Goal: Navigation & Orientation: Find specific page/section

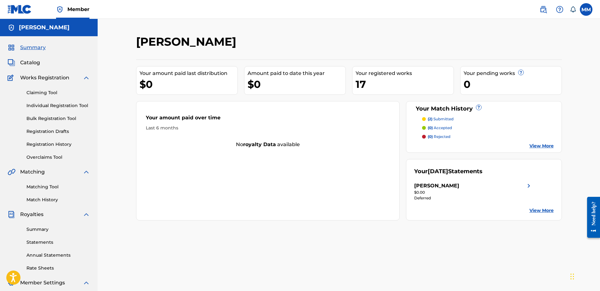
click at [17, 58] on div "Summary Catalog Works Registration Claiming Tool Individual Registration Tool B…" at bounding box center [49, 198] width 98 height 324
click at [22, 65] on span "Catalog" at bounding box center [30, 63] width 20 height 8
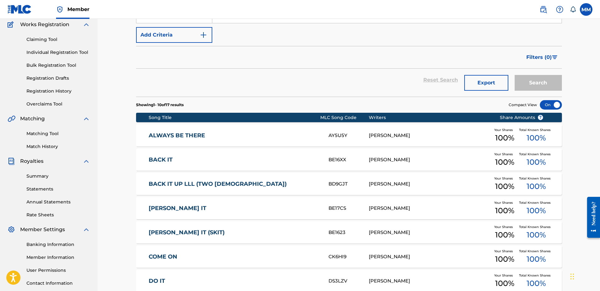
scroll to position [189, 0]
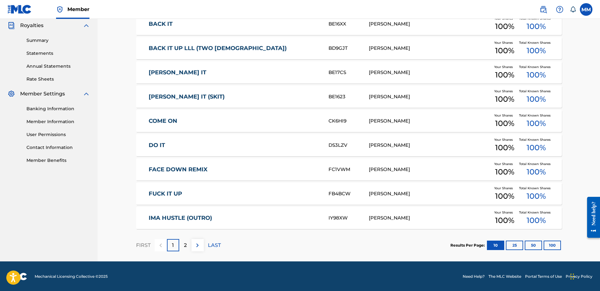
click at [180, 246] on div "2" at bounding box center [185, 245] width 12 height 12
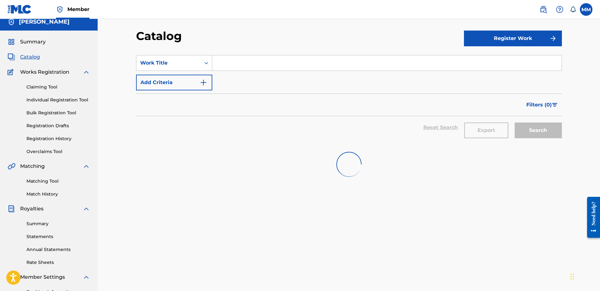
scroll to position [0, 0]
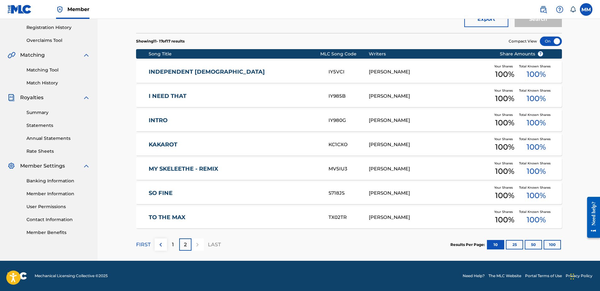
click at [161, 242] on img at bounding box center [161, 245] width 8 height 8
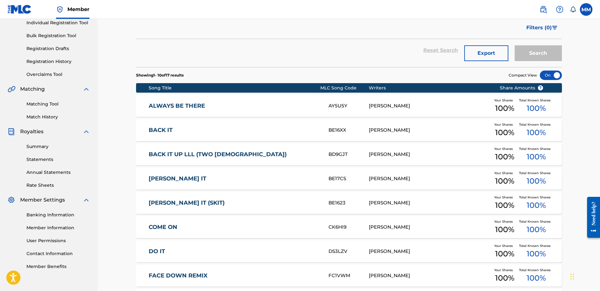
scroll to position [32, 0]
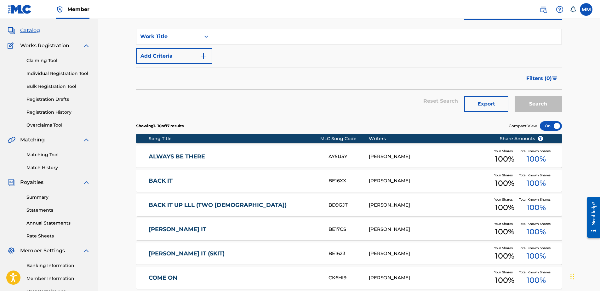
click at [36, 45] on span "Works Registration" at bounding box center [44, 46] width 49 height 8
